Goal: Task Accomplishment & Management: Use online tool/utility

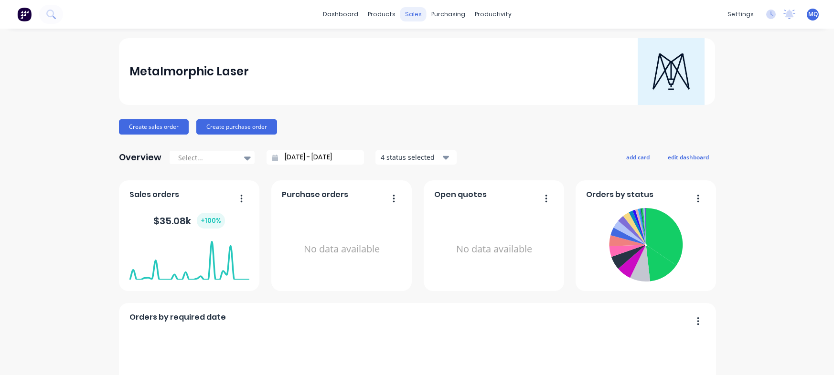
click at [405, 16] on div "sales" at bounding box center [413, 14] width 26 height 14
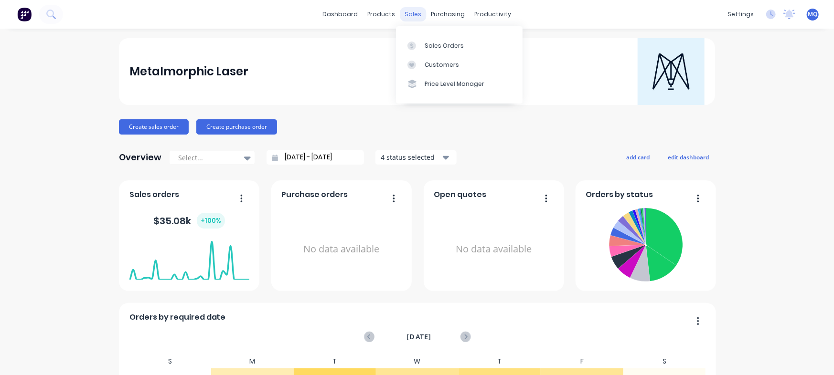
click at [405, 16] on div "sales" at bounding box center [413, 14] width 26 height 14
click at [428, 42] on div "Sales Orders" at bounding box center [444, 46] width 39 height 9
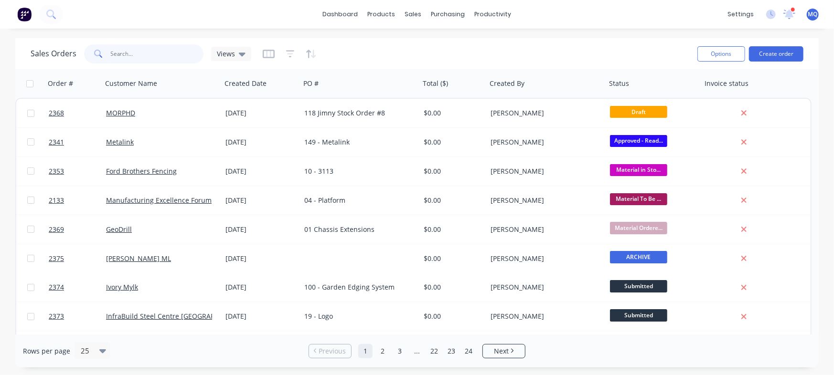
click at [141, 52] on input "text" at bounding box center [157, 53] width 93 height 19
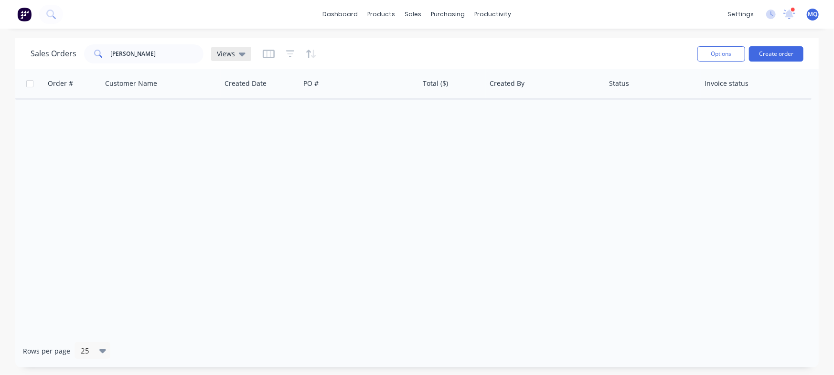
click at [234, 54] on div "Views" at bounding box center [231, 54] width 29 height 9
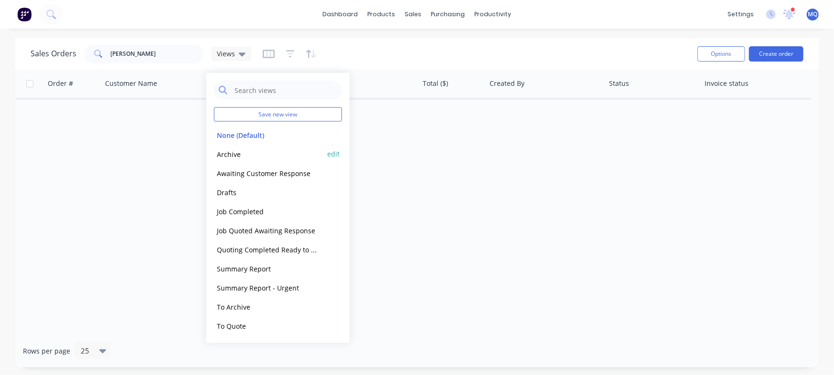
click at [237, 153] on button "Archive" at bounding box center [268, 154] width 109 height 11
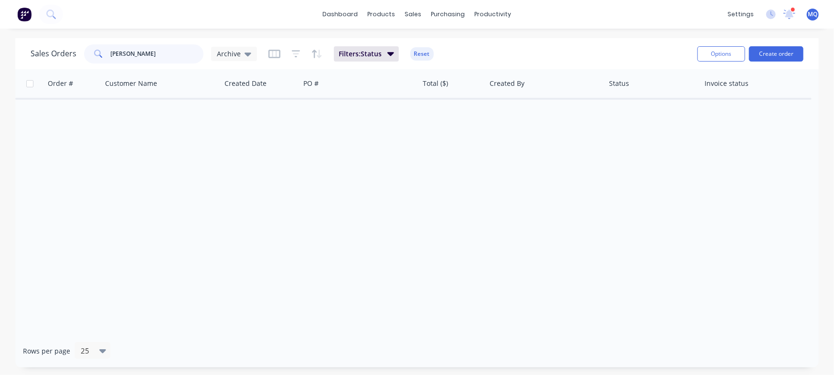
click at [141, 49] on input "[PERSON_NAME]" at bounding box center [157, 53] width 93 height 19
type input "geodrill"
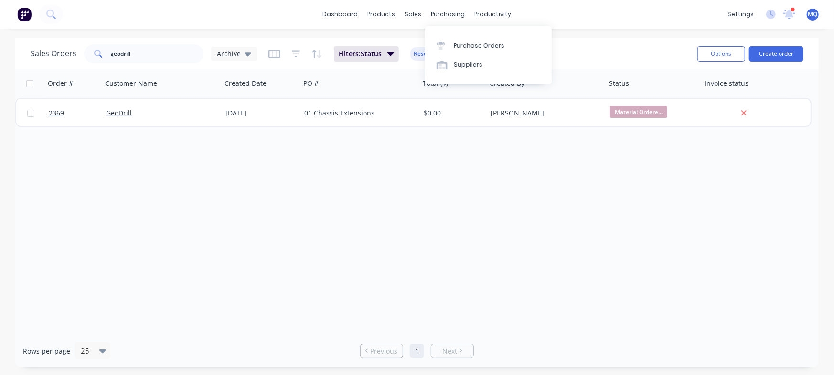
click at [361, 202] on div "Order # Customer Name Created Date PO # Total ($) Created By Status Invoice sta…" at bounding box center [416, 202] width 803 height 266
click at [162, 57] on input "geodrill" at bounding box center [157, 53] width 93 height 19
click at [241, 55] on div "Archive" at bounding box center [234, 54] width 34 height 9
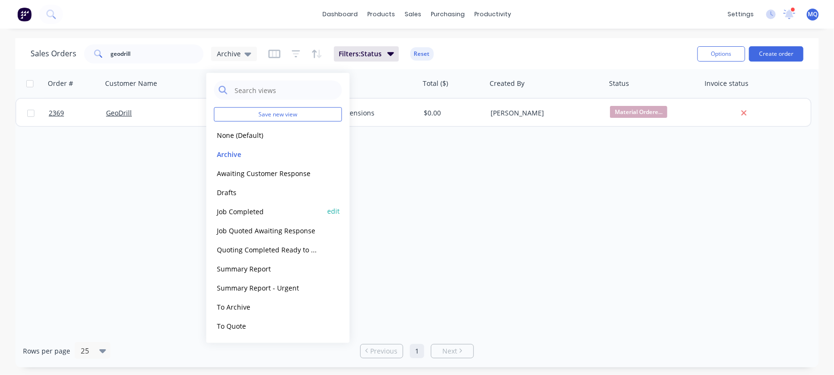
click at [255, 214] on button "Job Completed" at bounding box center [268, 211] width 109 height 11
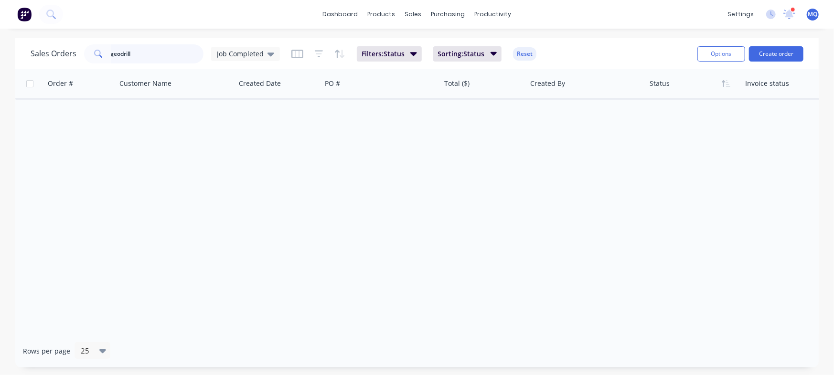
click at [141, 46] on input "geodrill" at bounding box center [157, 53] width 93 height 19
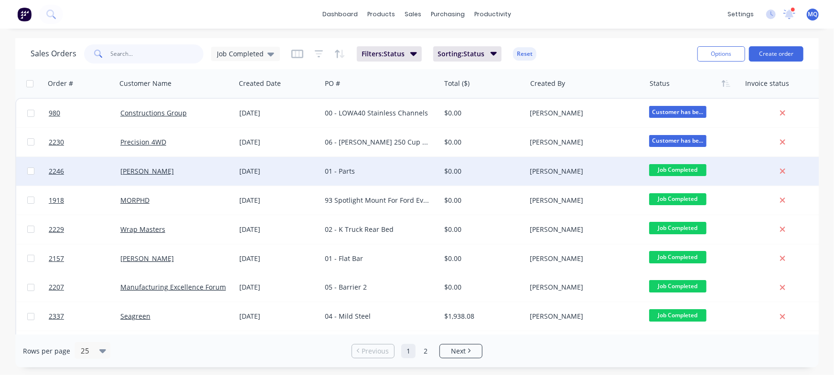
scroll to position [495, 0]
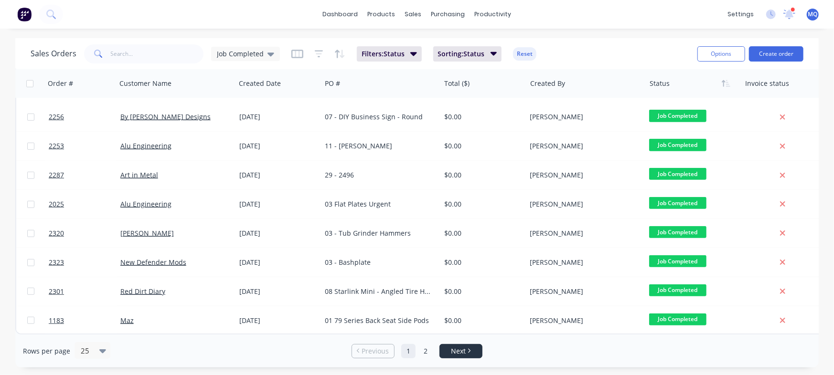
click at [481, 356] on li "Next" at bounding box center [460, 351] width 43 height 14
click at [459, 350] on span "Next" at bounding box center [458, 352] width 15 height 10
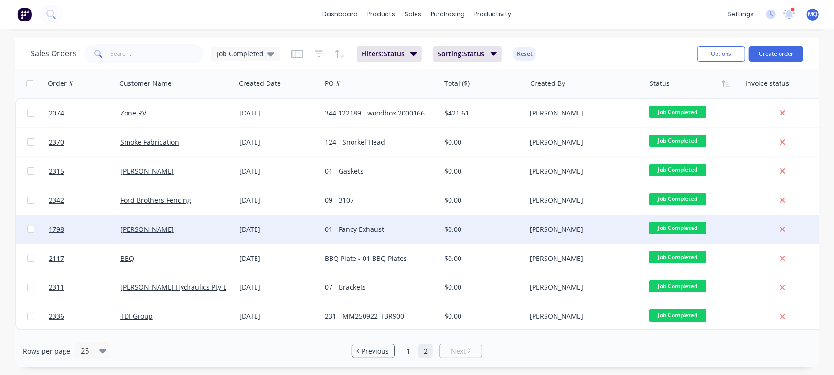
scroll to position [0, 0]
